Goal: Entertainment & Leisure: Consume media (video, audio)

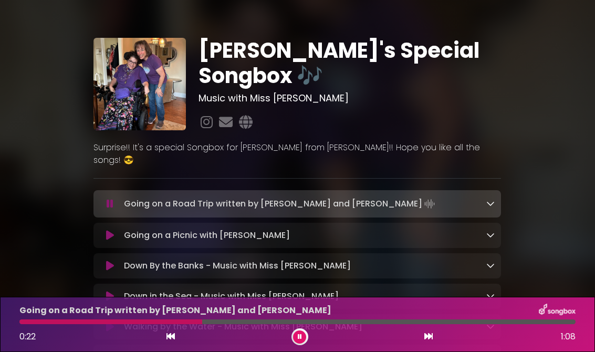
scroll to position [7, 0]
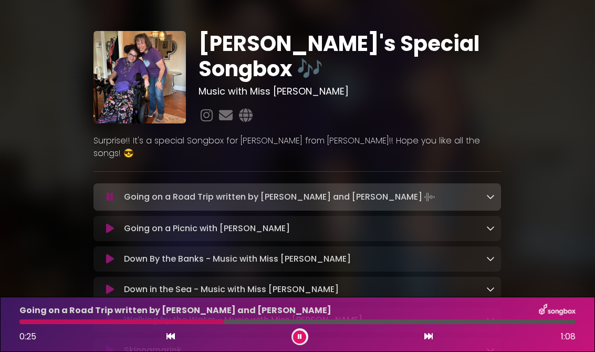
click at [113, 223] on icon at bounding box center [110, 228] width 8 height 10
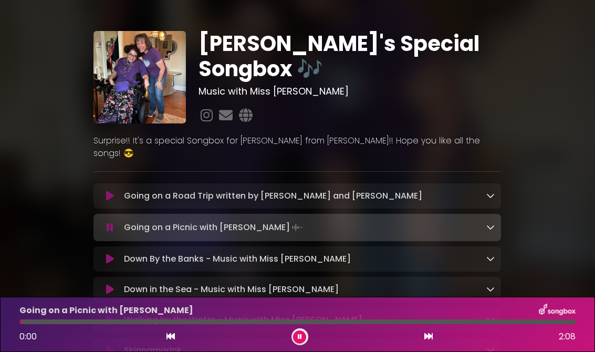
click at [118, 191] on button at bounding box center [110, 196] width 20 height 10
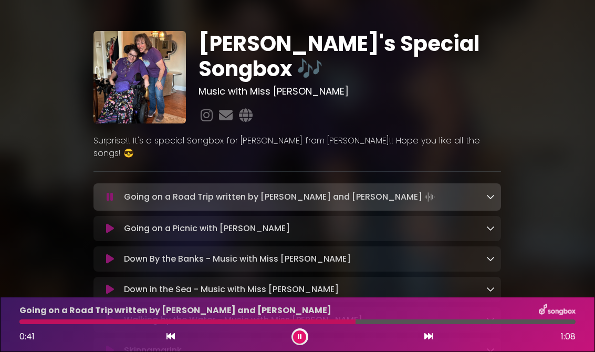
scroll to position [14, 0]
click at [310, 320] on div at bounding box center [193, 321] width 349 height 5
click at [34, 321] on div at bounding box center [173, 321] width 309 height 5
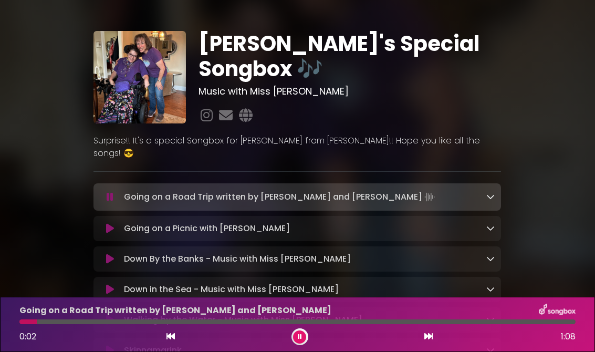
click at [22, 321] on div at bounding box center [27, 321] width 17 height 5
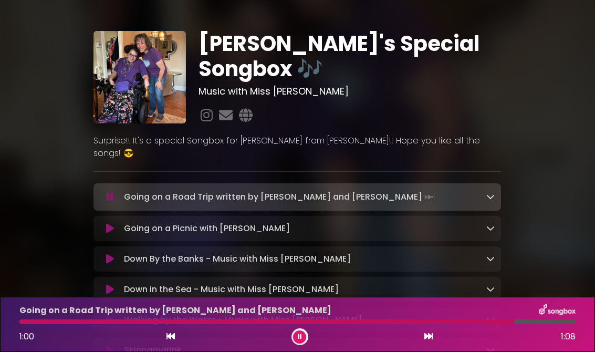
click at [106, 223] on icon at bounding box center [110, 228] width 8 height 10
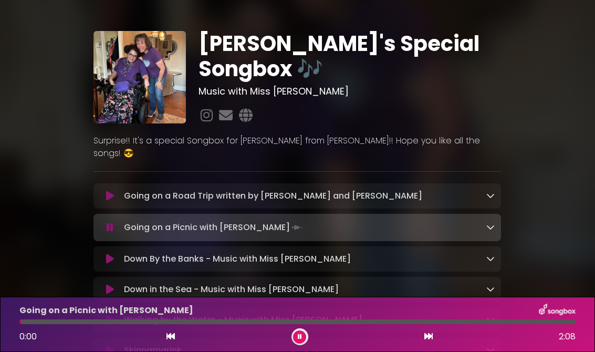
click at [110, 191] on icon at bounding box center [110, 196] width 8 height 10
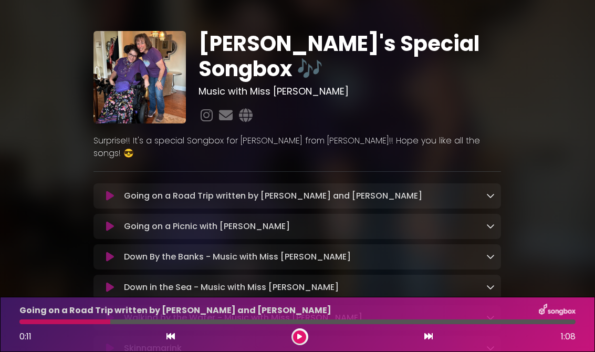
click at [103, 191] on button at bounding box center [110, 196] width 20 height 10
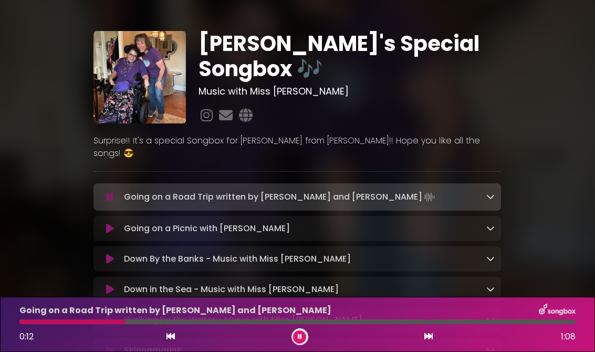
click at [103, 223] on button at bounding box center [110, 228] width 20 height 10
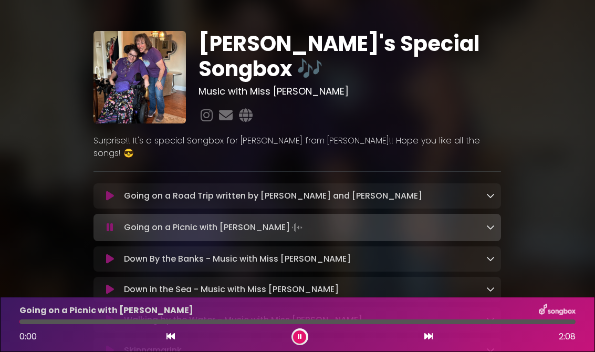
click at [101, 191] on button at bounding box center [110, 196] width 20 height 10
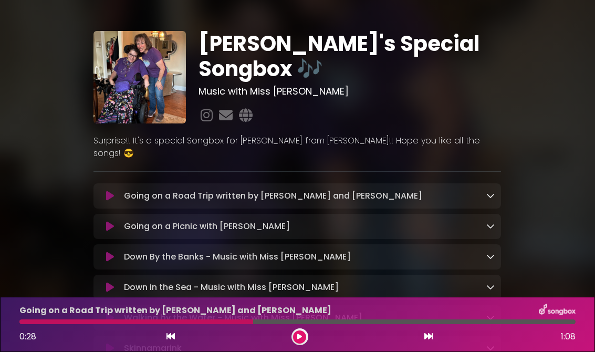
click at [107, 191] on icon at bounding box center [110, 196] width 8 height 10
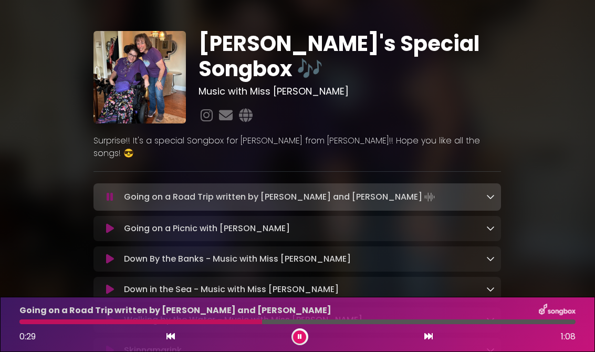
click at [107, 223] on icon at bounding box center [110, 228] width 8 height 10
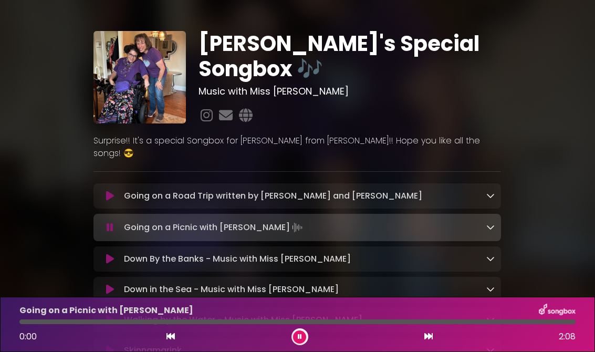
click at [111, 191] on icon at bounding box center [110, 196] width 8 height 10
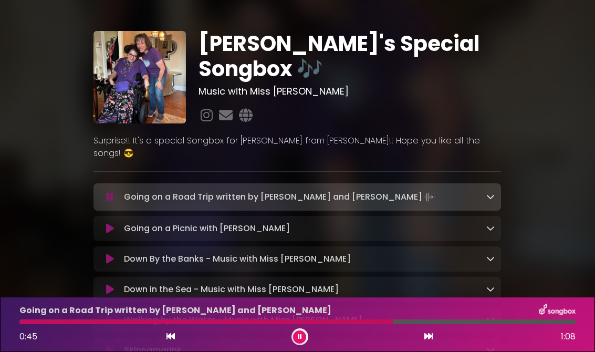
click at [108, 223] on icon at bounding box center [110, 228] width 8 height 10
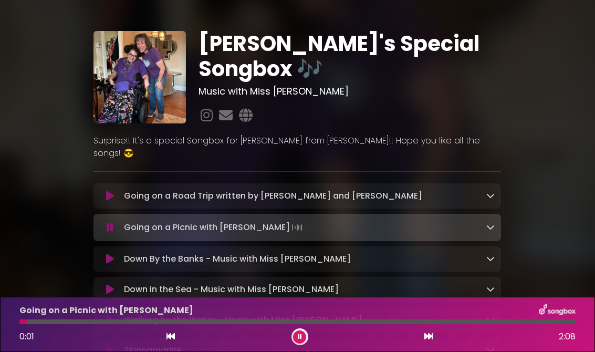
click at [110, 191] on icon at bounding box center [110, 196] width 8 height 10
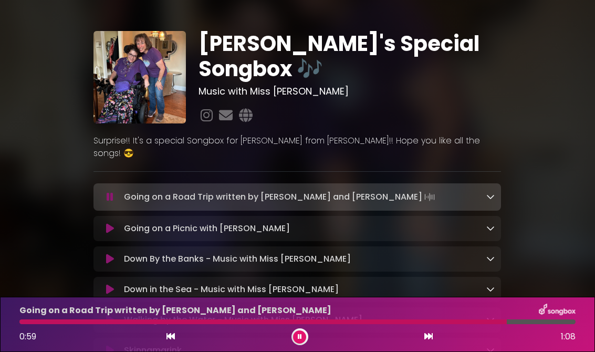
click at [105, 223] on button at bounding box center [110, 228] width 20 height 10
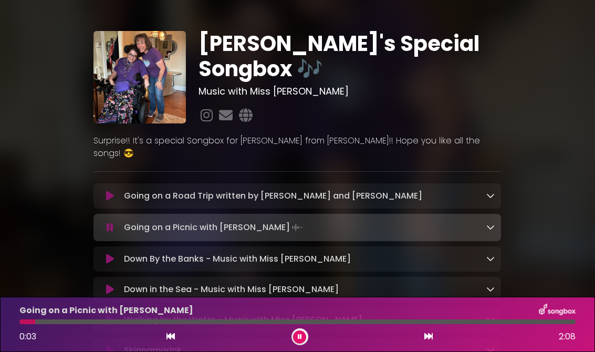
click at [226, 189] on p "Going on a Road Trip written by [PERSON_NAME] and [PERSON_NAME] Loading Track..." at bounding box center [273, 195] width 298 height 13
click at [105, 191] on button at bounding box center [110, 196] width 20 height 10
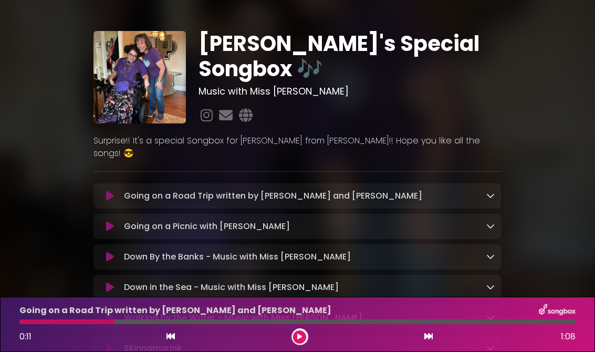
click at [110, 191] on icon at bounding box center [110, 196] width 8 height 10
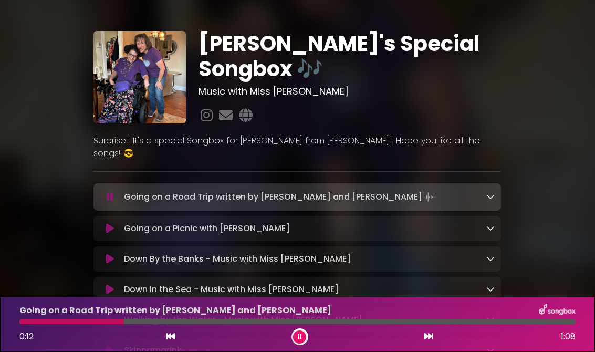
click at [111, 223] on icon at bounding box center [110, 228] width 8 height 10
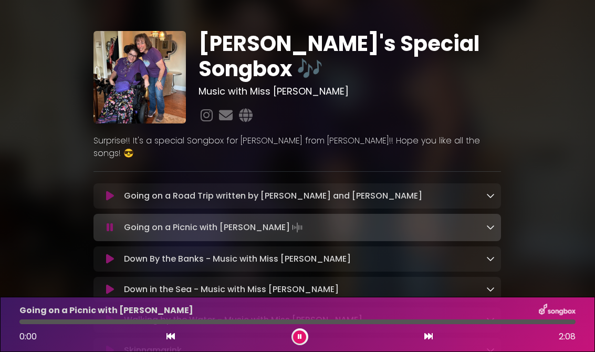
click at [110, 191] on icon at bounding box center [110, 196] width 8 height 10
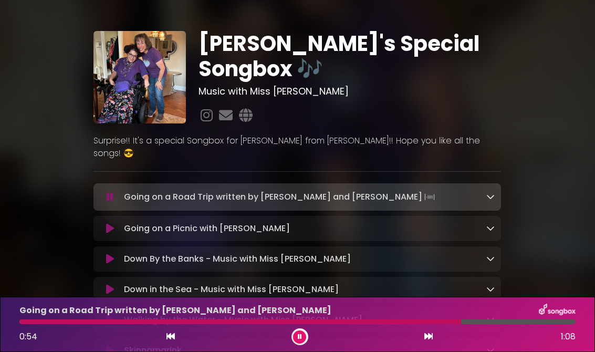
click at [114, 223] on button at bounding box center [110, 228] width 20 height 10
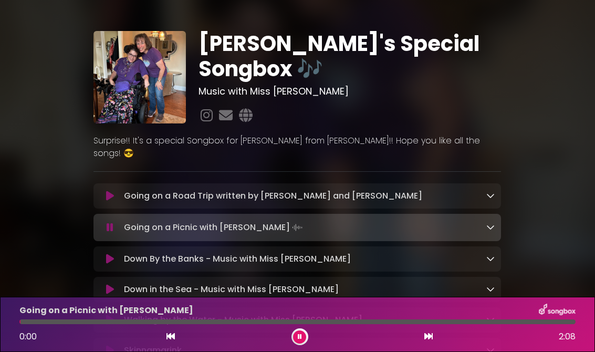
click at [107, 191] on icon at bounding box center [110, 196] width 8 height 10
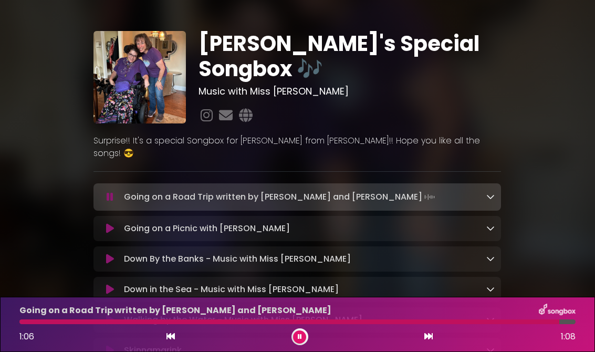
click at [118, 223] on button at bounding box center [110, 228] width 20 height 10
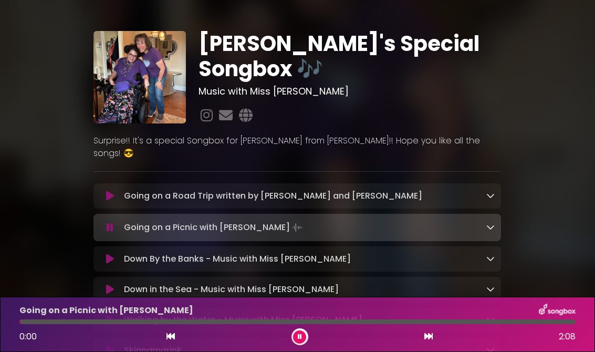
click at [117, 191] on button at bounding box center [110, 196] width 20 height 10
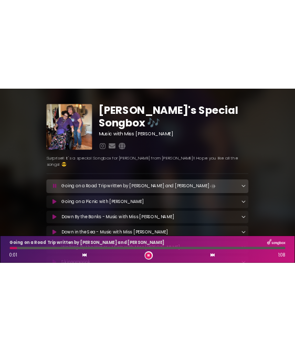
scroll to position [0, 0]
